Goal: Information Seeking & Learning: Learn about a topic

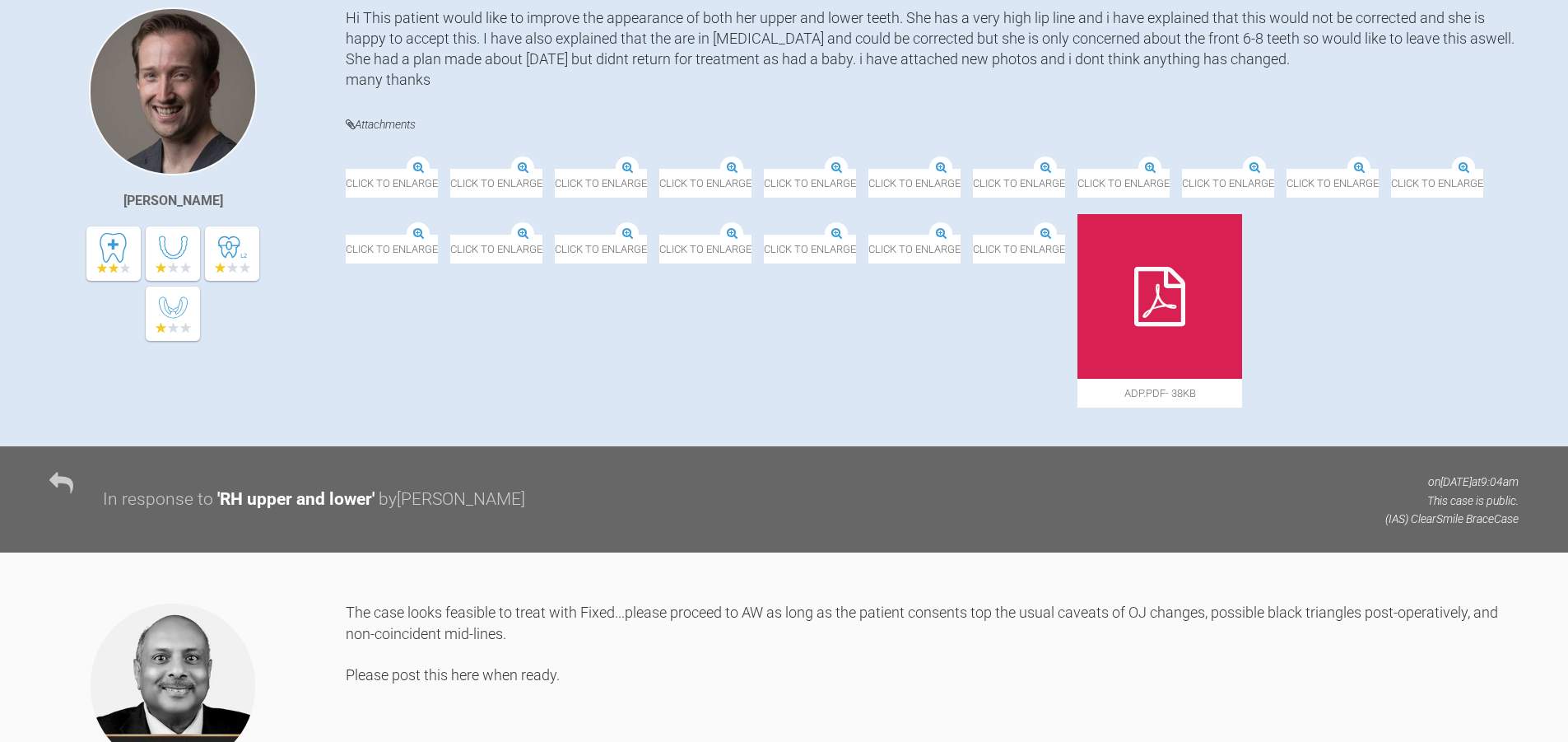
scroll to position [411, 0]
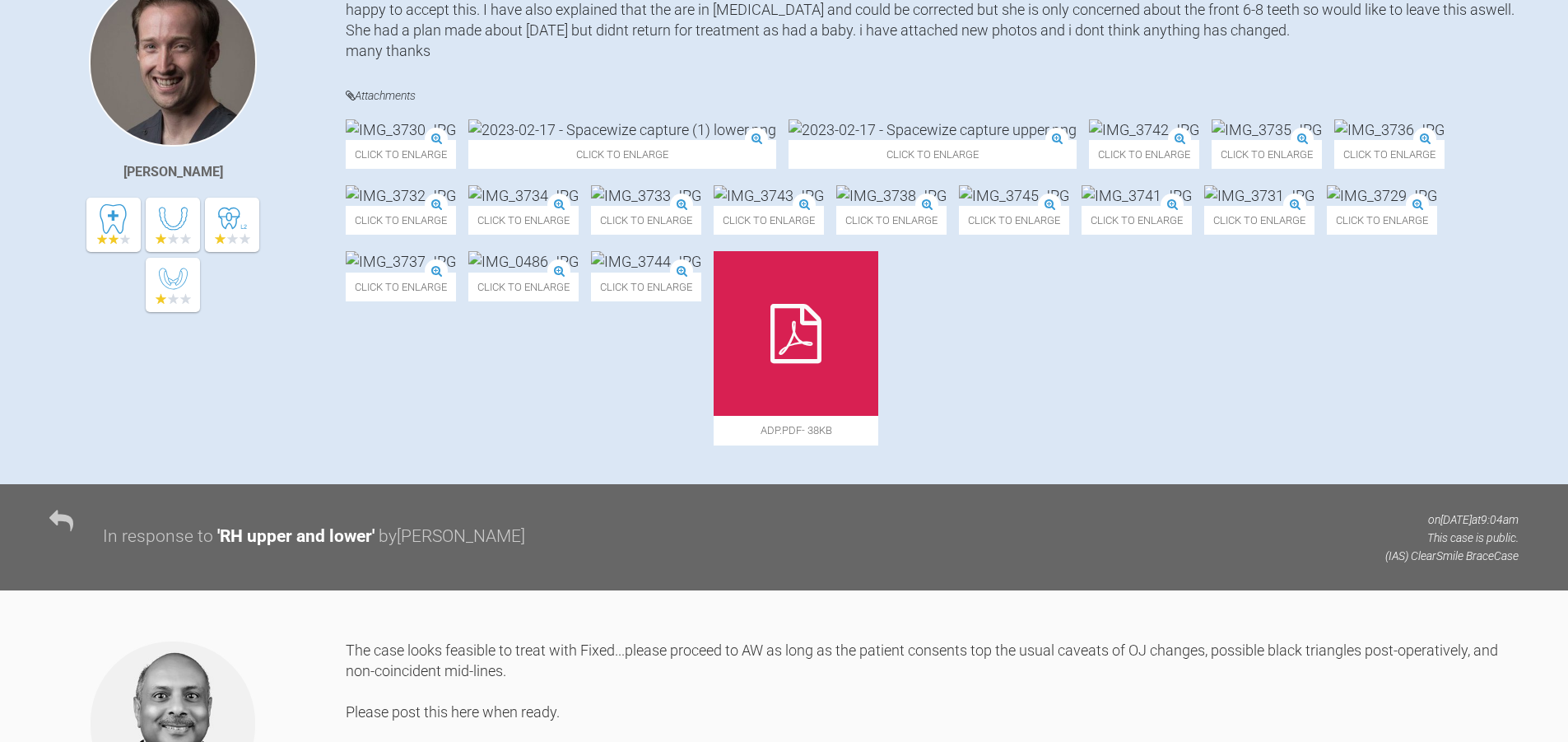
click at [701, 272] on img at bounding box center [646, 261] width 110 height 20
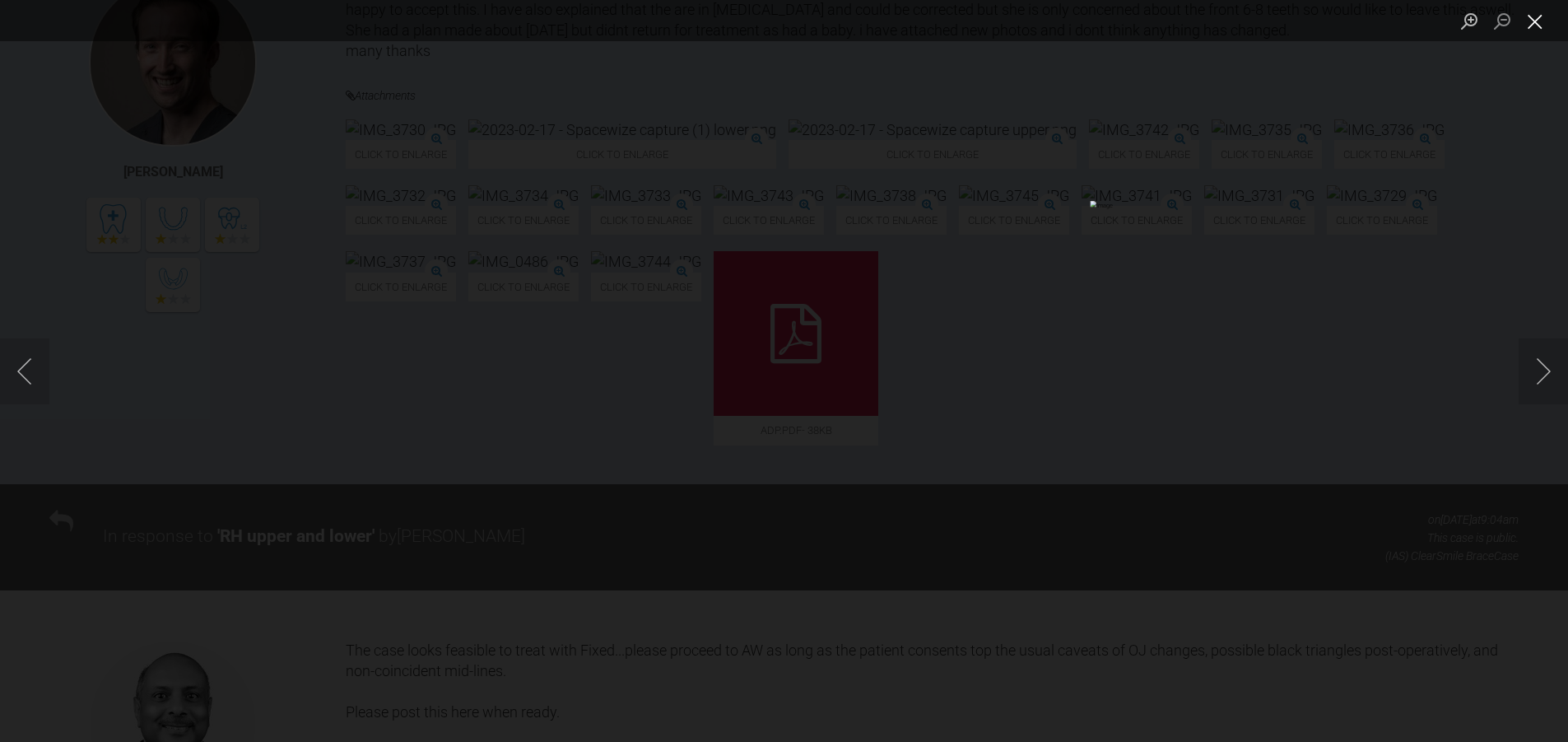
click at [1529, 19] on button "Close lightbox" at bounding box center [1535, 21] width 33 height 29
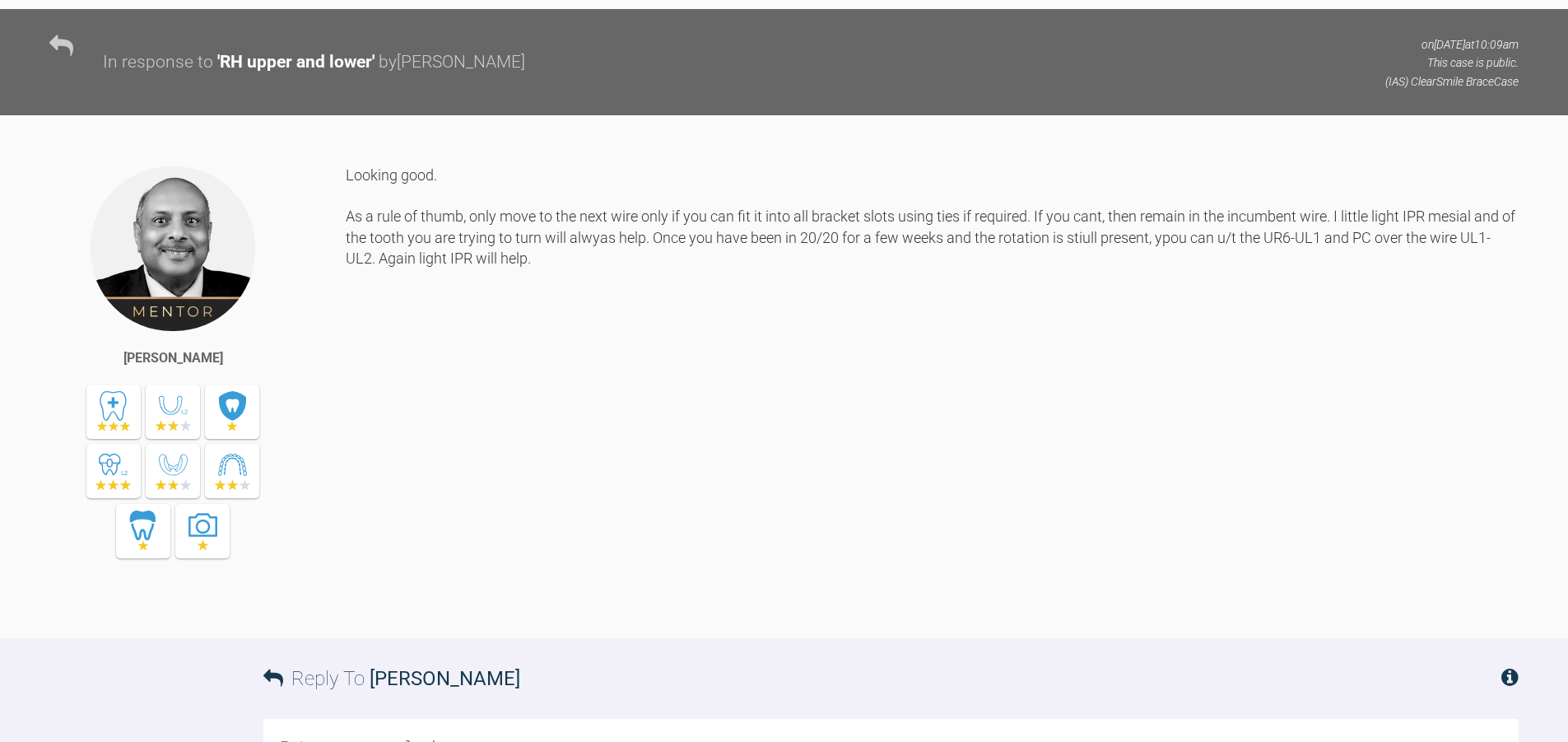
scroll to position [4709, 0]
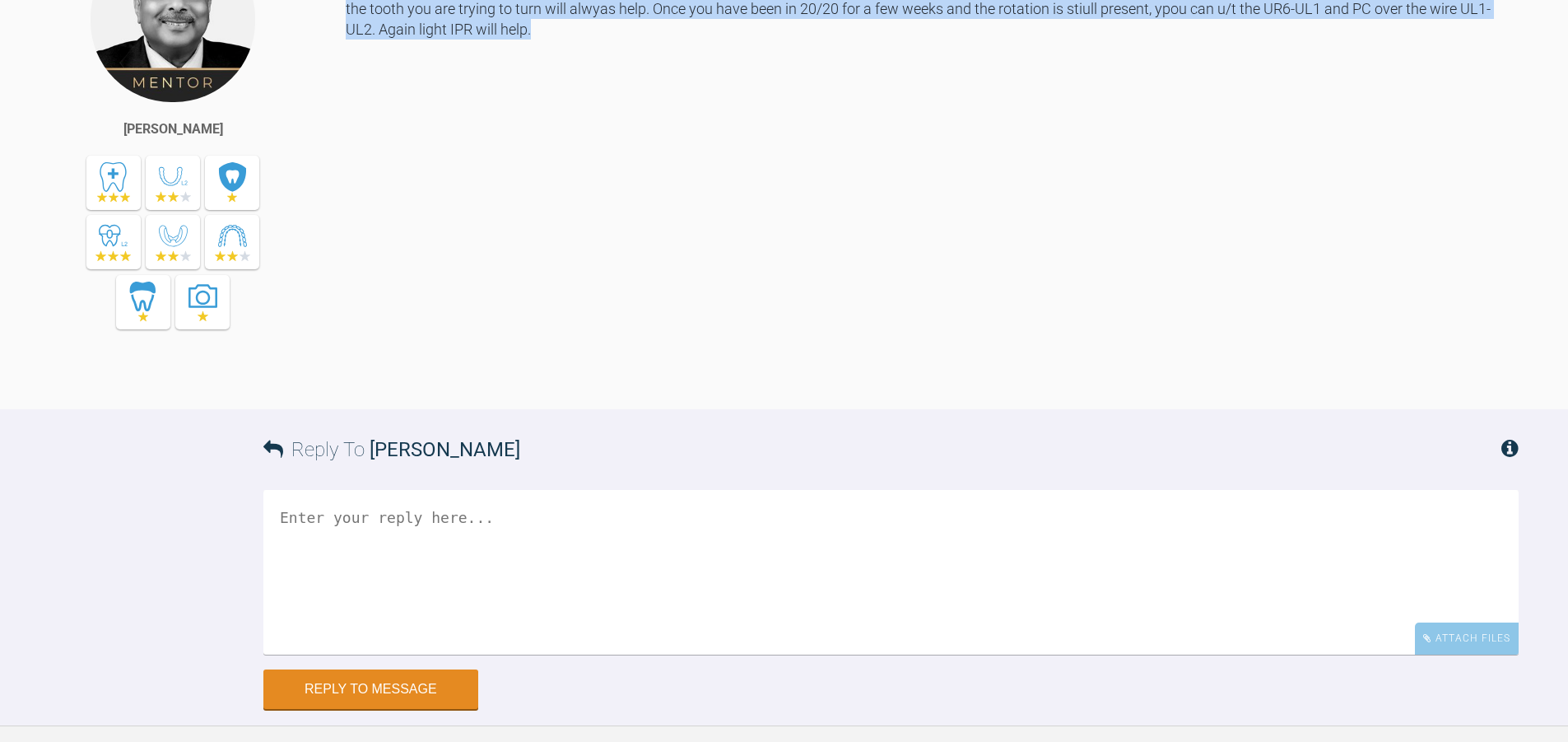
drag, startPoint x: 720, startPoint y: 370, endPoint x: 747, endPoint y: 512, distance: 144.5
click at [747, 409] on div "Utpalendu Bose Looking good. As a rule of thumb, only move to the next wire onl…" at bounding box center [784, 148] width 1568 height 522
click at [748, 384] on div "Looking good. As a rule of thumb, only move to the next wire only if you can fi…" at bounding box center [932, 161] width 1172 height 449
click at [751, 384] on div "Looking good. As a rule of thumb, only move to the next wire only if you can fi…" at bounding box center [932, 161] width 1172 height 449
drag, startPoint x: 832, startPoint y: 456, endPoint x: 859, endPoint y: 569, distance: 116.2
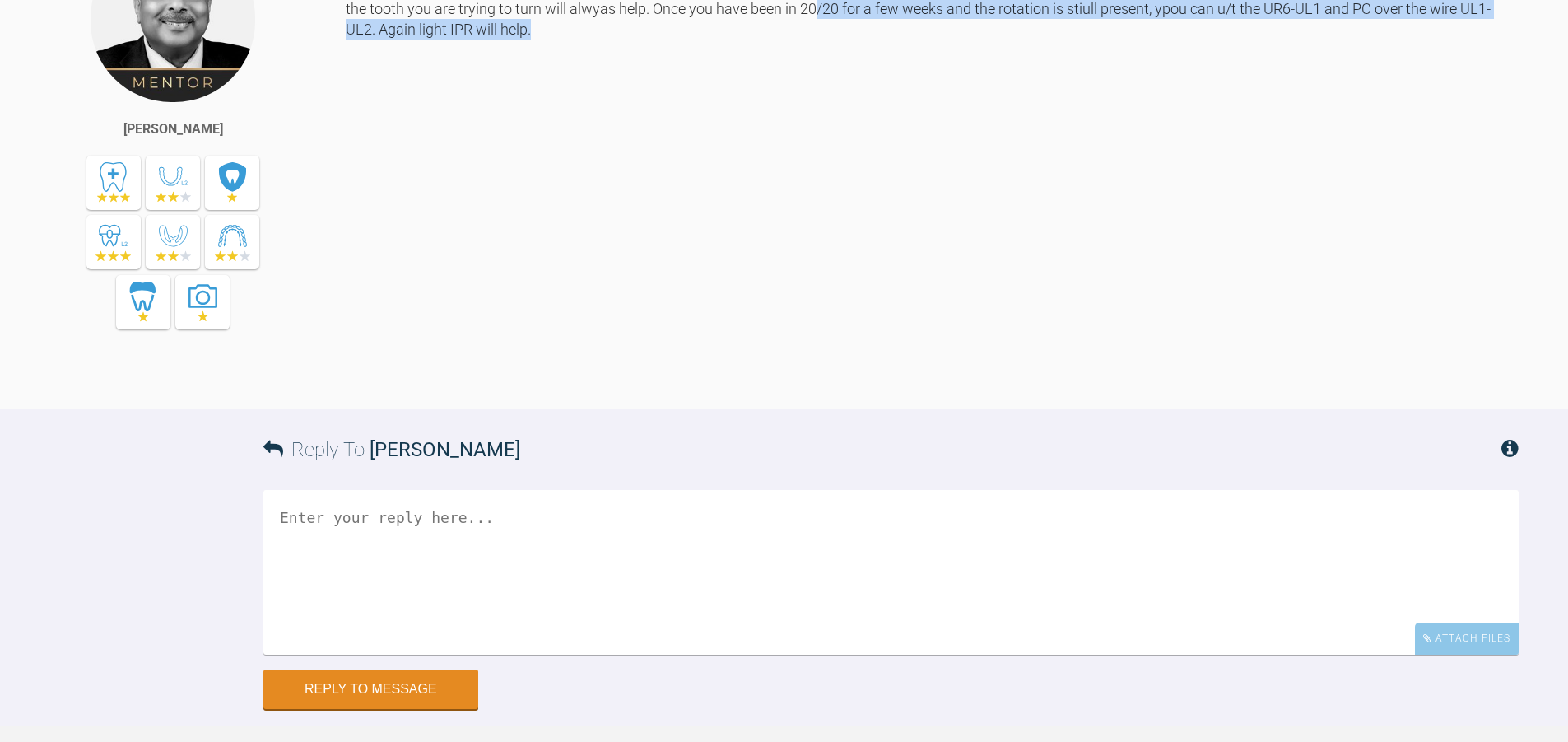
click at [859, 384] on div "Looking good. As a rule of thumb, only move to the next wire only if you can fi…" at bounding box center [932, 161] width 1172 height 449
drag, startPoint x: 863, startPoint y: 521, endPoint x: 852, endPoint y: 445, distance: 76.8
click at [852, 384] on div "Looking good. As a rule of thumb, only move to the next wire only if you can fi…" at bounding box center [932, 161] width 1172 height 449
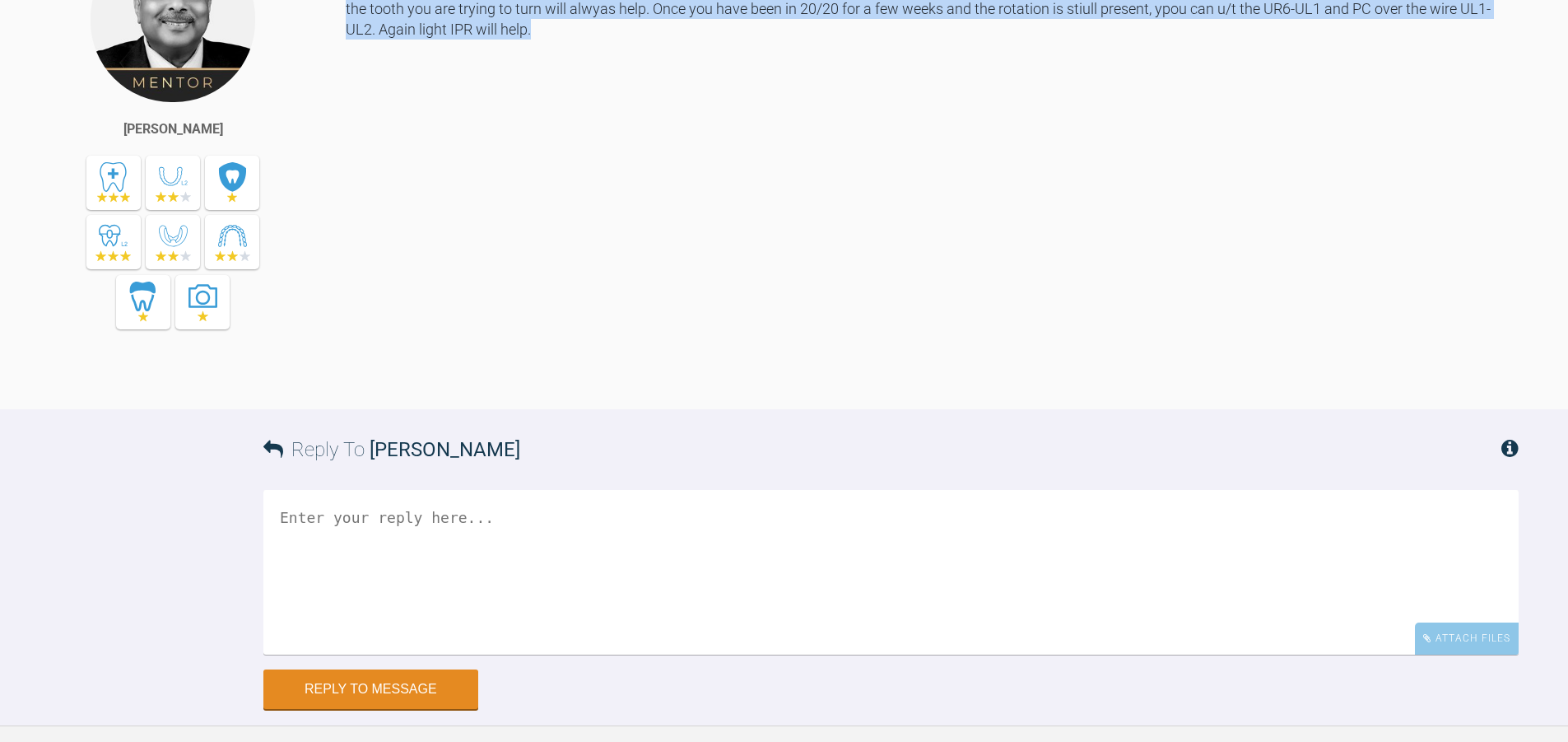
drag, startPoint x: 1101, startPoint y: 432, endPoint x: 1104, endPoint y: 513, distance: 81.1
click at [1104, 384] on div "Looking good. As a rule of thumb, only move to the next wire only if you can fi…" at bounding box center [932, 161] width 1172 height 449
